Goal: Ask a question

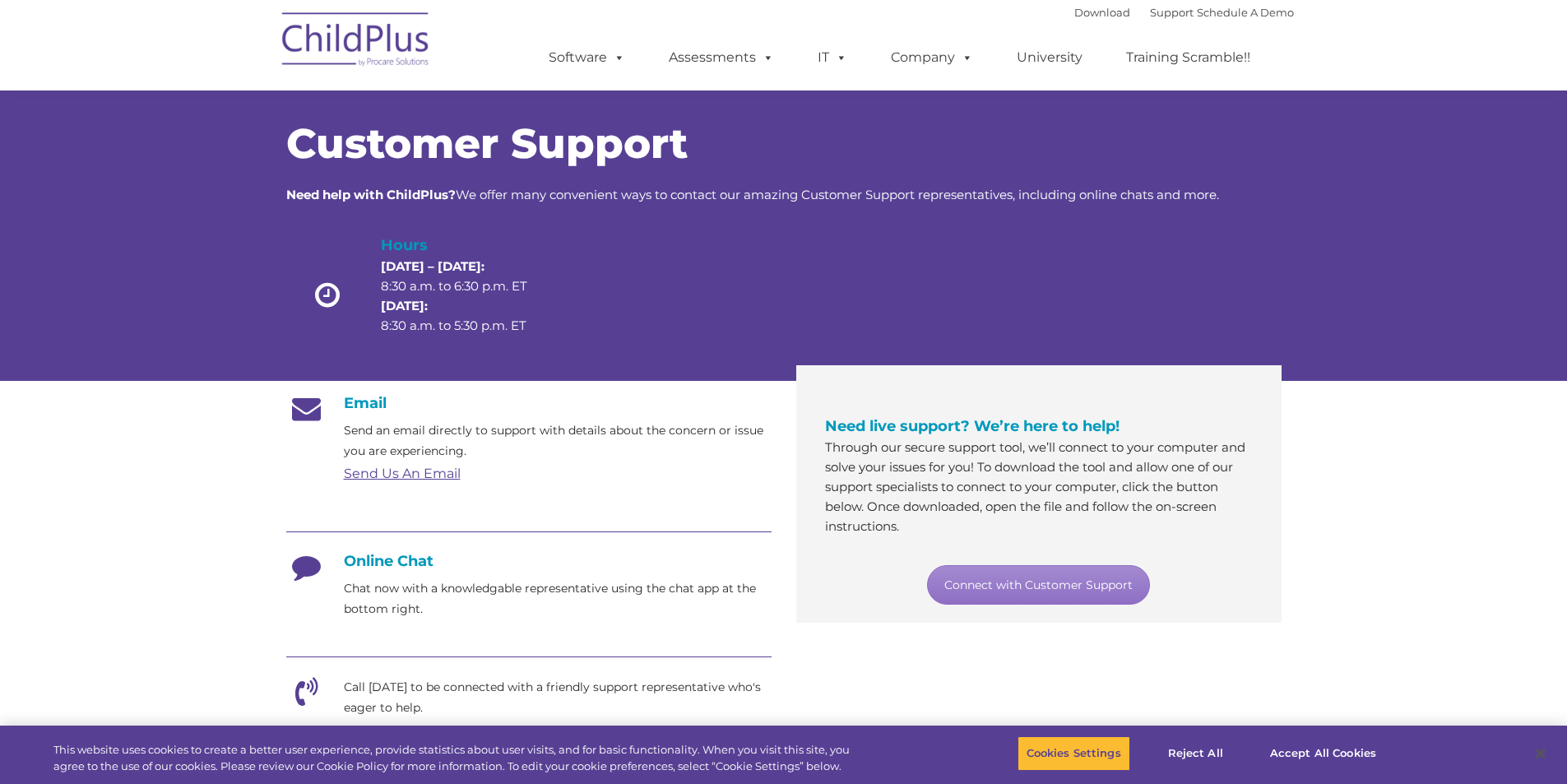
scroll to position [246, 0]
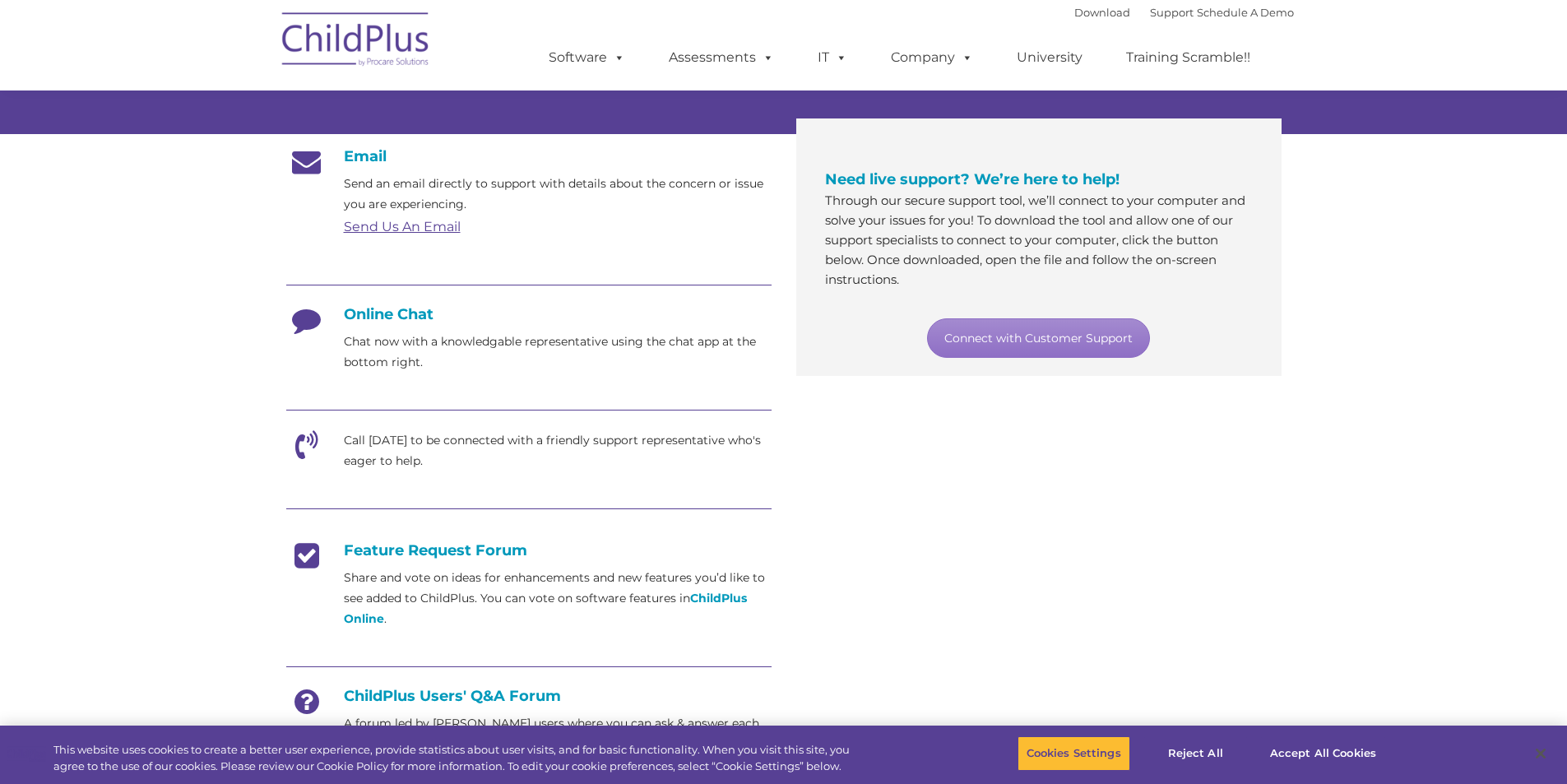
click at [367, 44] on img at bounding box center [356, 42] width 165 height 82
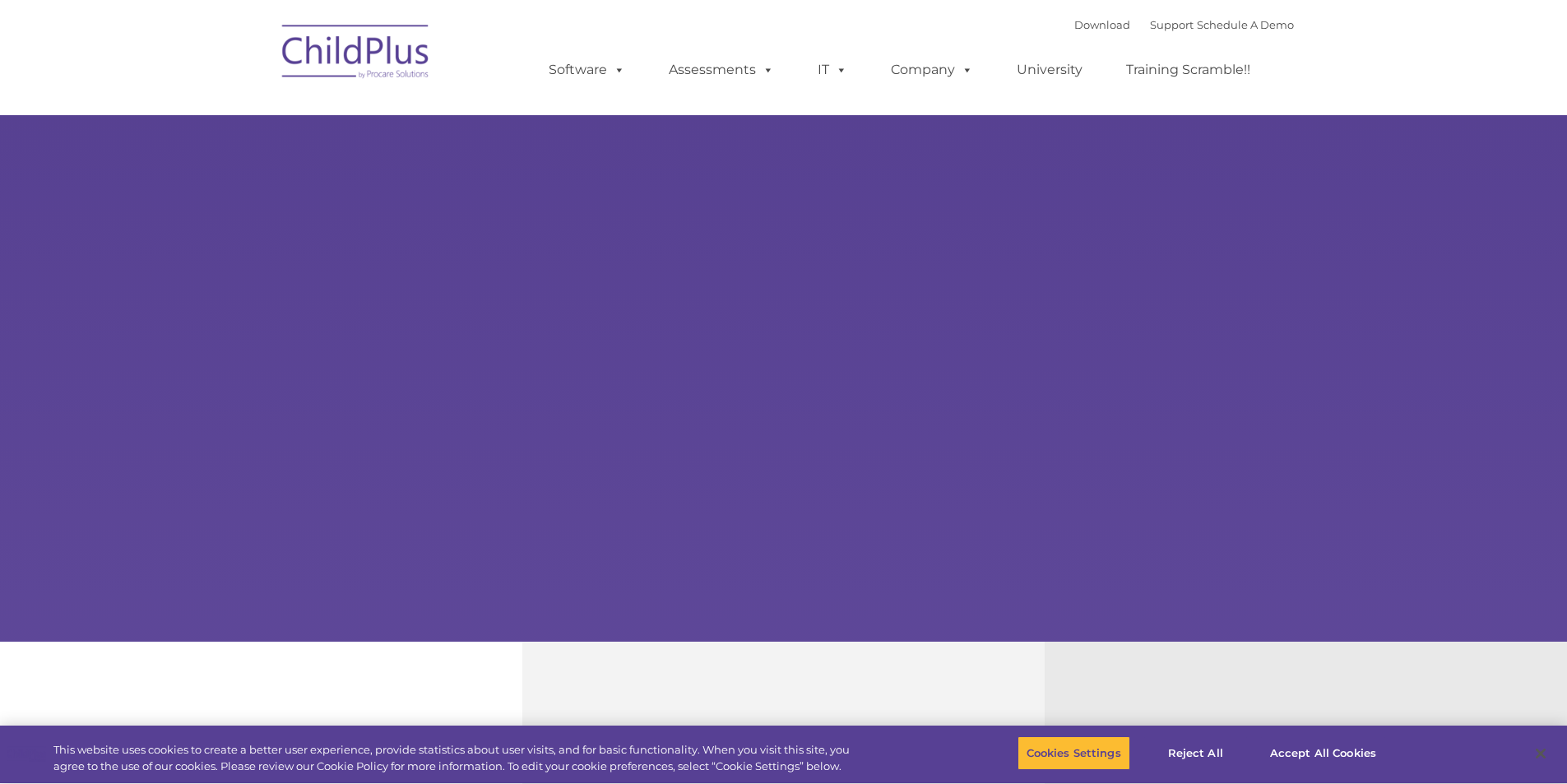
select select "MEDIUM"
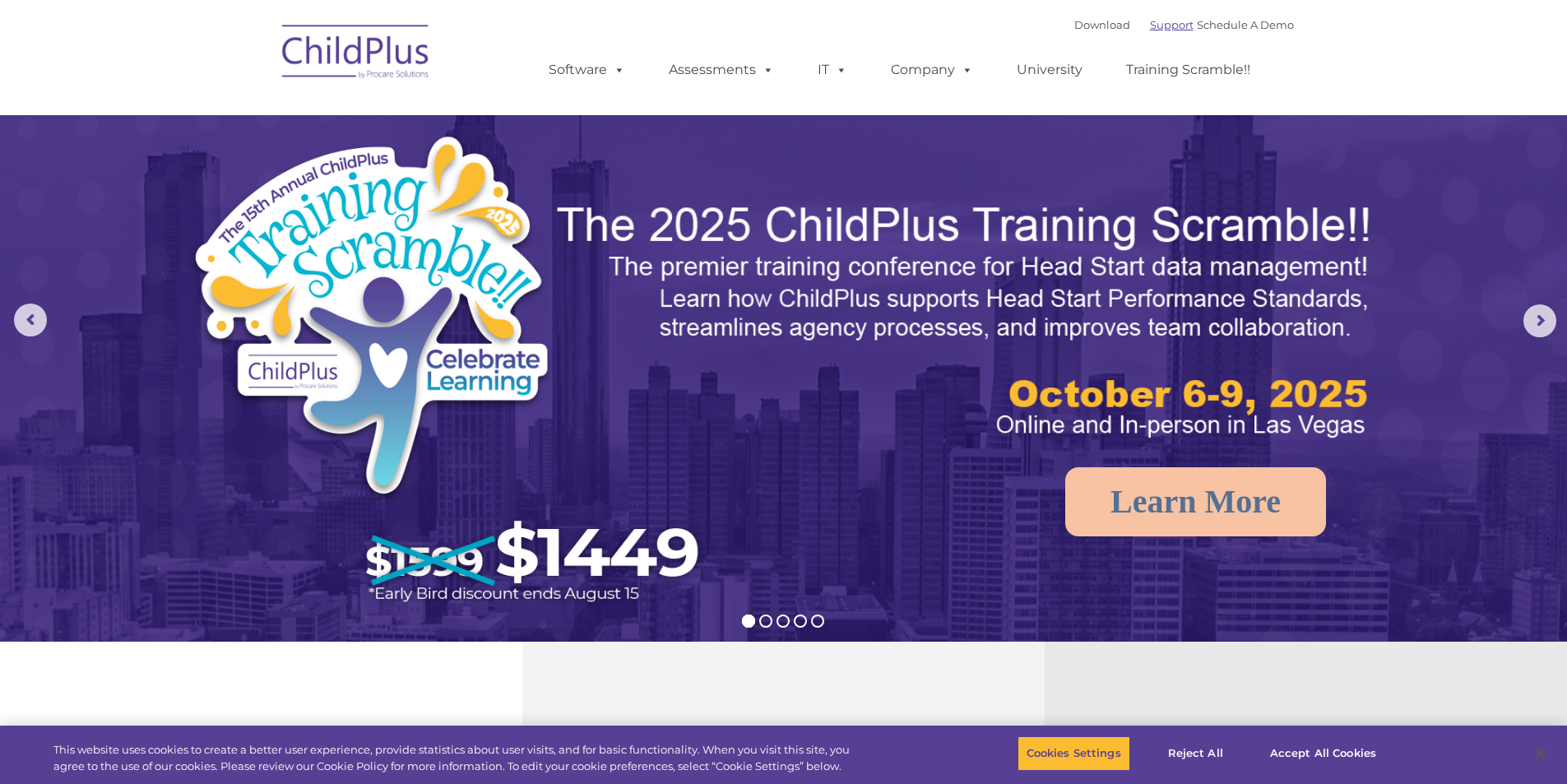
click at [1158, 25] on link "Support" at bounding box center [1172, 25] width 44 height 13
